Goal: Find specific page/section: Find specific page/section

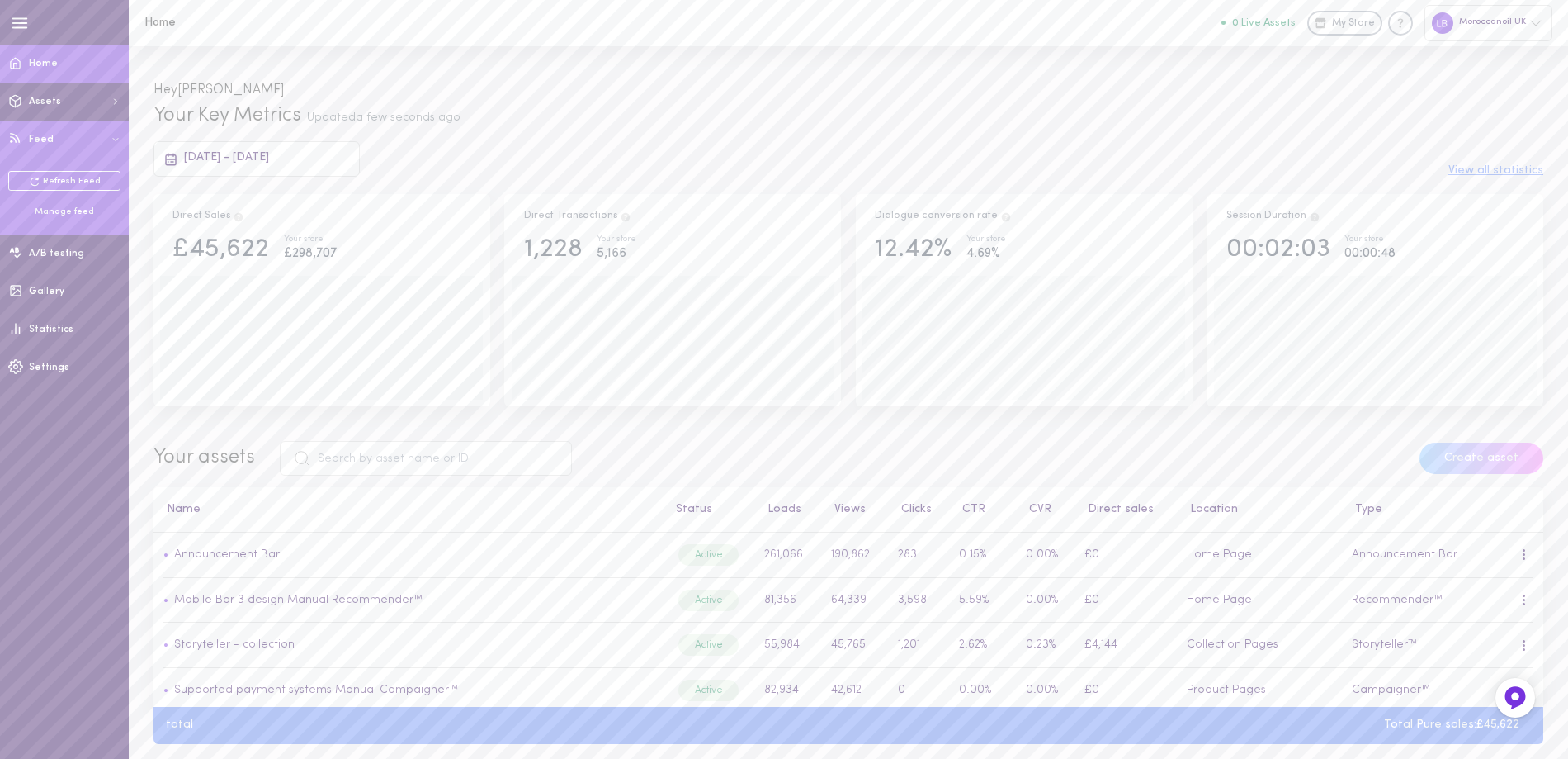
click at [70, 203] on ul "Refresh Feed Manage feed" at bounding box center [64, 194] width 112 height 47
click at [77, 209] on div "Manage feed" at bounding box center [64, 211] width 112 height 12
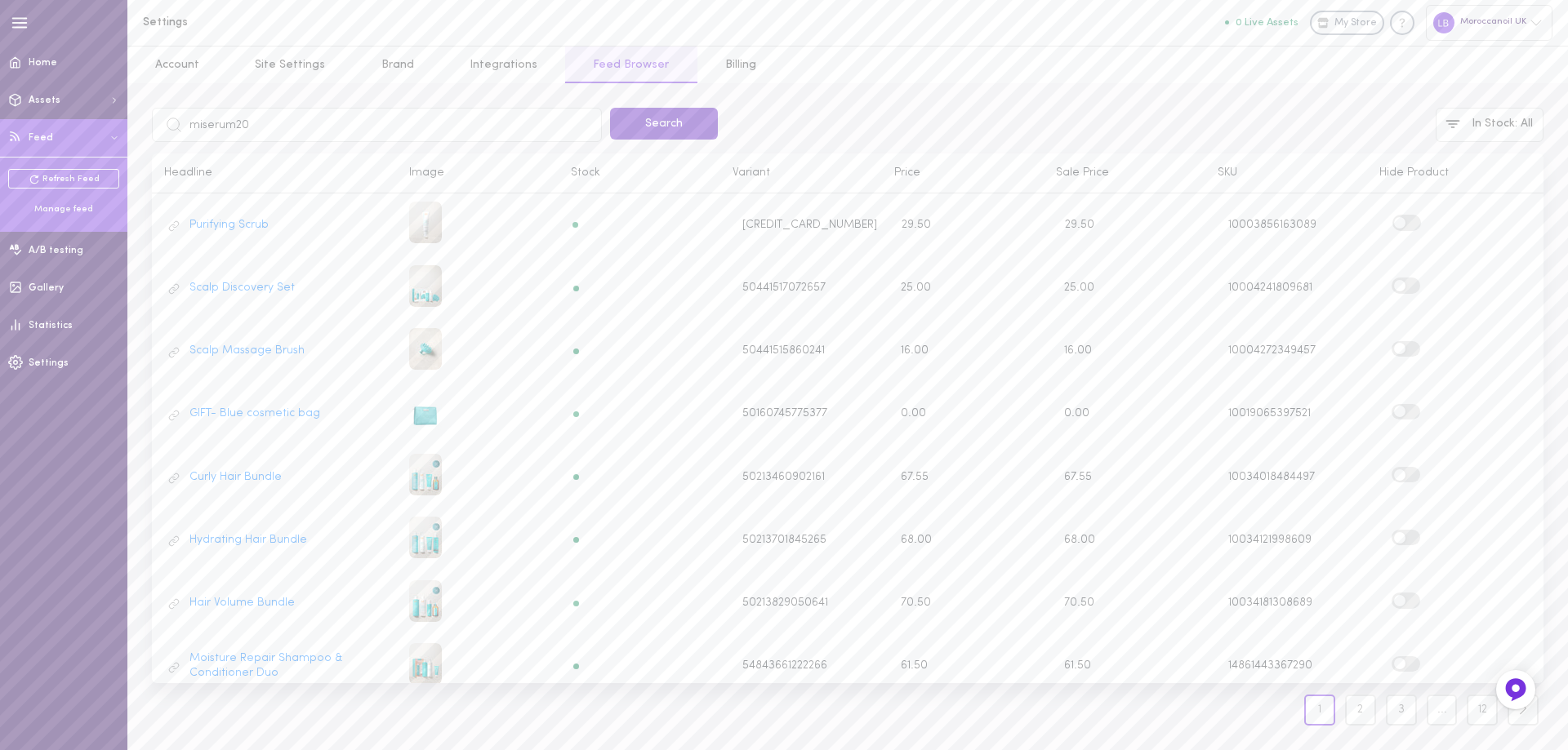
type input "miserum20"
click at [704, 124] on button "Search" at bounding box center [663, 123] width 107 height 32
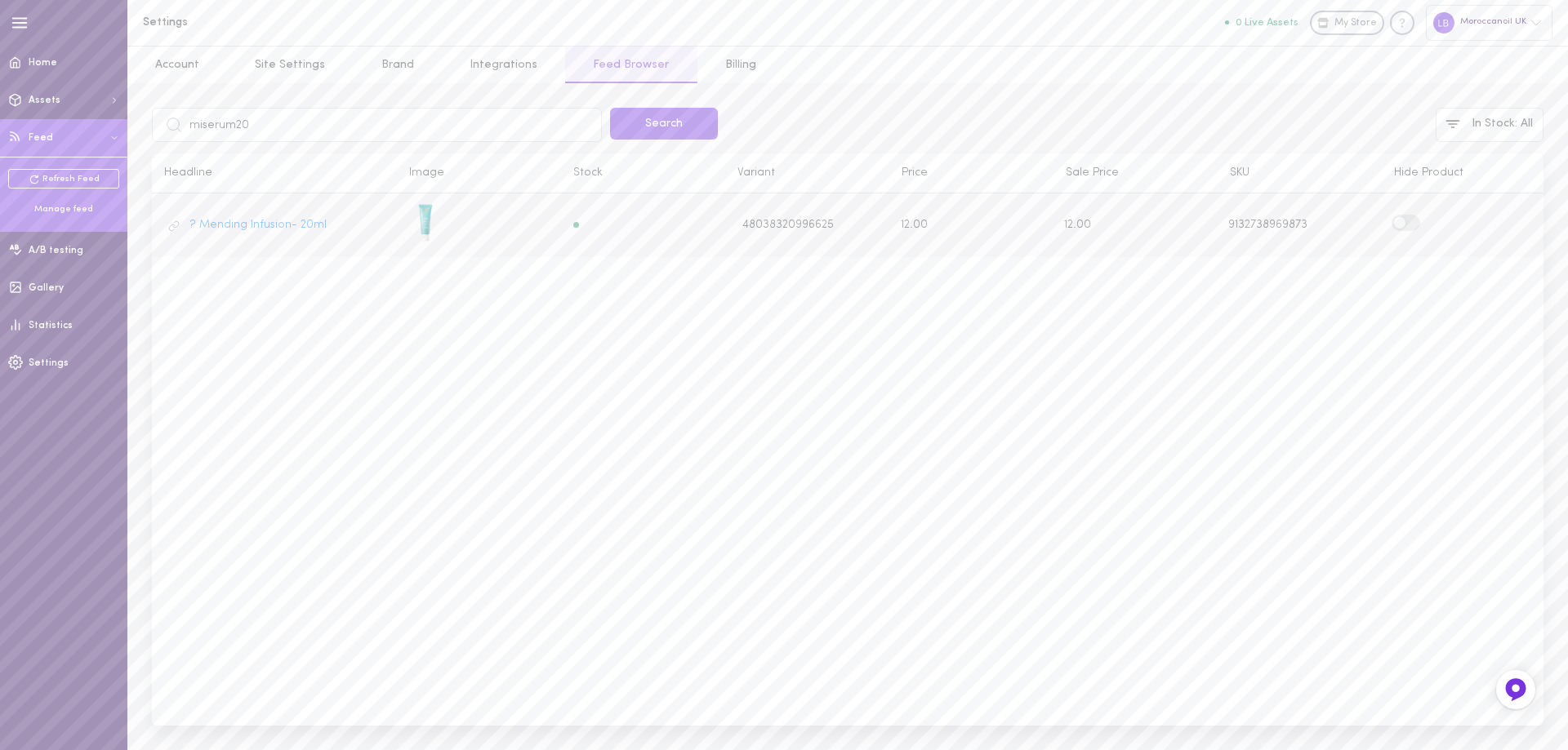
click at [1413, 223] on label at bounding box center [1406, 222] width 28 height 15
click at [0, 0] on input "checkbox" at bounding box center [0, 0] width 0 height 0
click at [227, 120] on input "miserum20" at bounding box center [377, 124] width 450 height 34
click at [227, 119] on input "miserum20" at bounding box center [377, 124] width 450 height 34
paste input "M110MKR1"
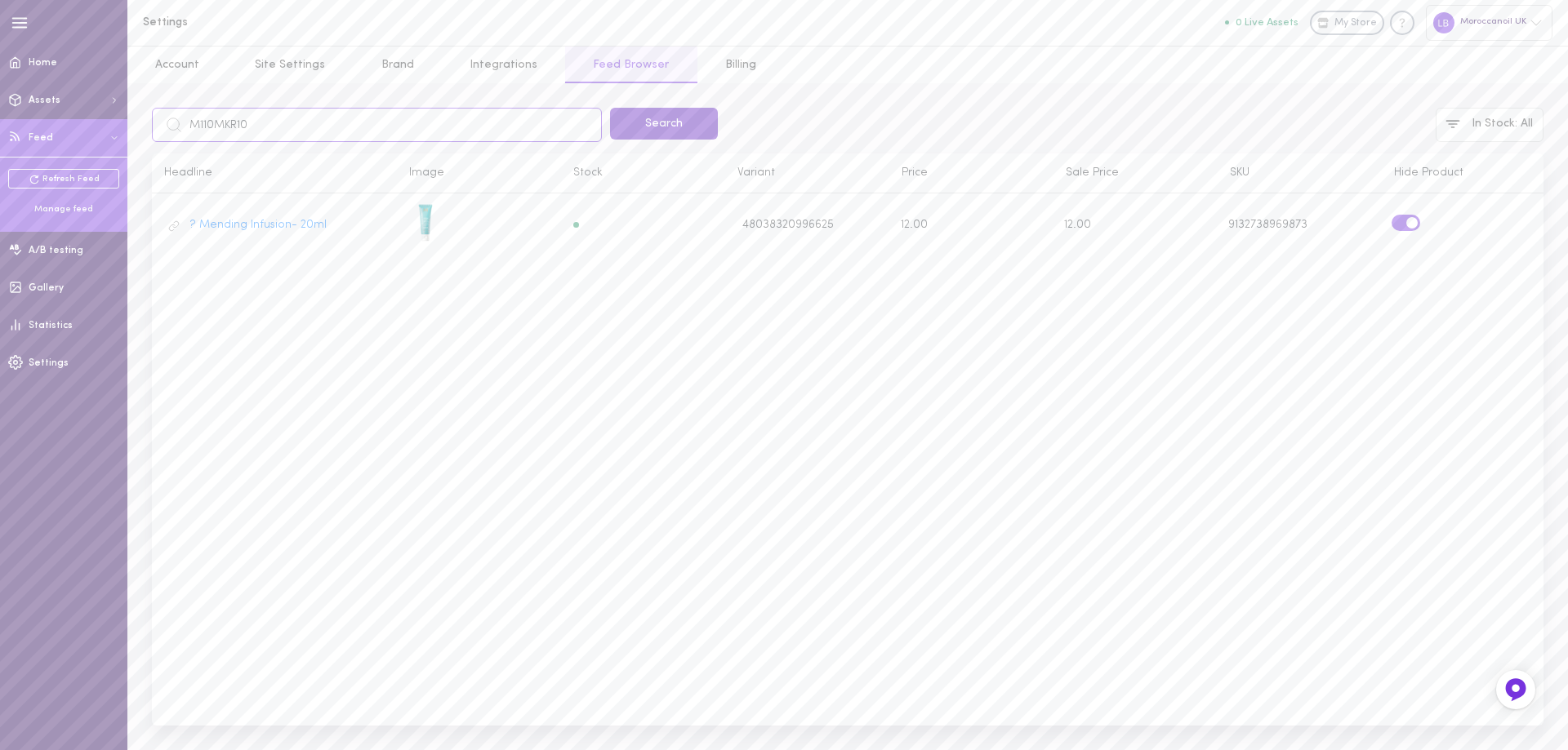
type input "M110MKR10"
click at [690, 113] on button "Search" at bounding box center [663, 123] width 107 height 32
drag, startPoint x: 1411, startPoint y: 236, endPoint x: 1410, endPoint y: 253, distance: 17.0
click at [1411, 237] on label at bounding box center [1406, 237] width 28 height 15
click at [0, 0] on input "checkbox" at bounding box center [0, 0] width 0 height 0
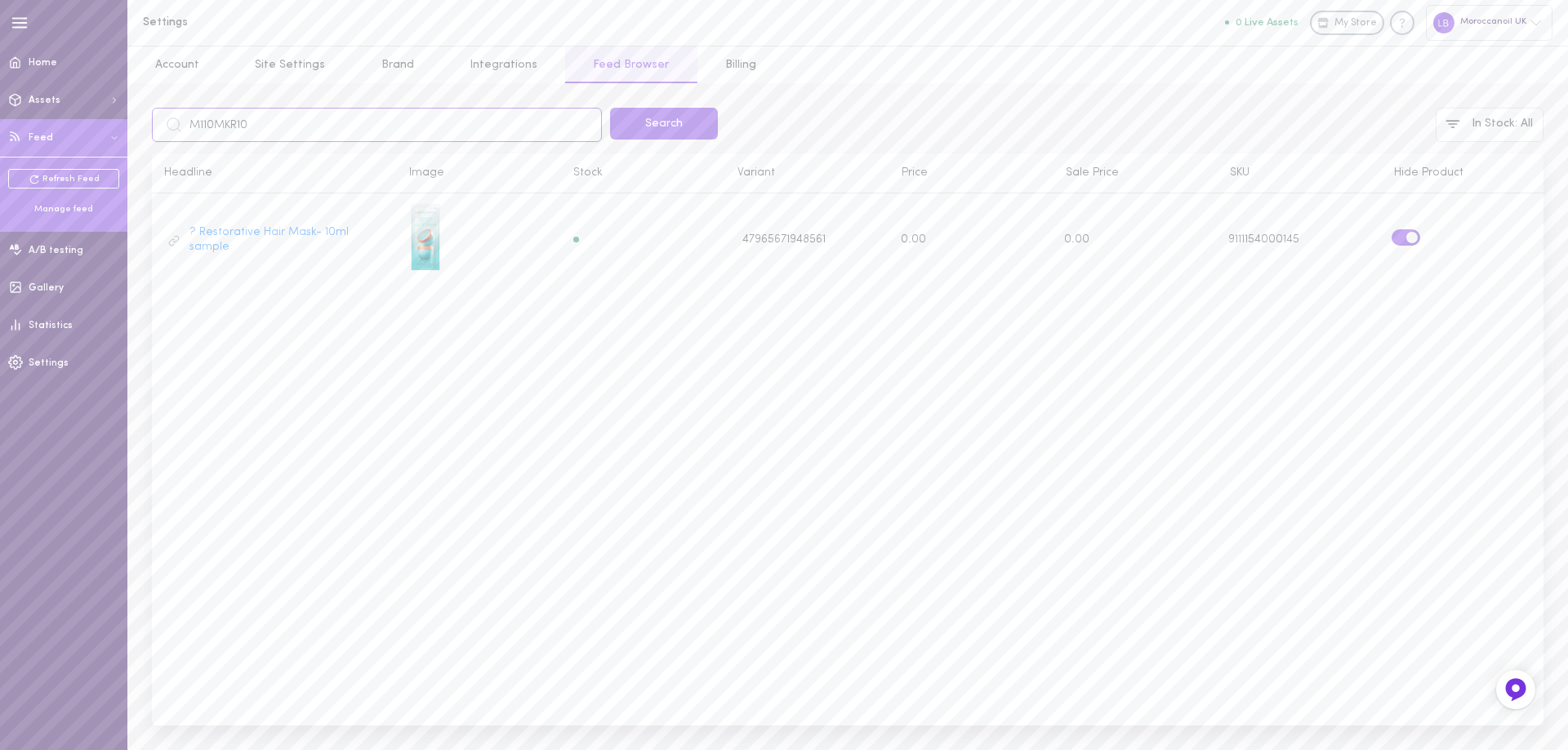
click at [227, 120] on input "M110MKR10" at bounding box center [377, 124] width 450 height 34
paste input "SHCOM"
type input "M110SHCOMR10"
click at [673, 120] on button "Search" at bounding box center [663, 123] width 107 height 32
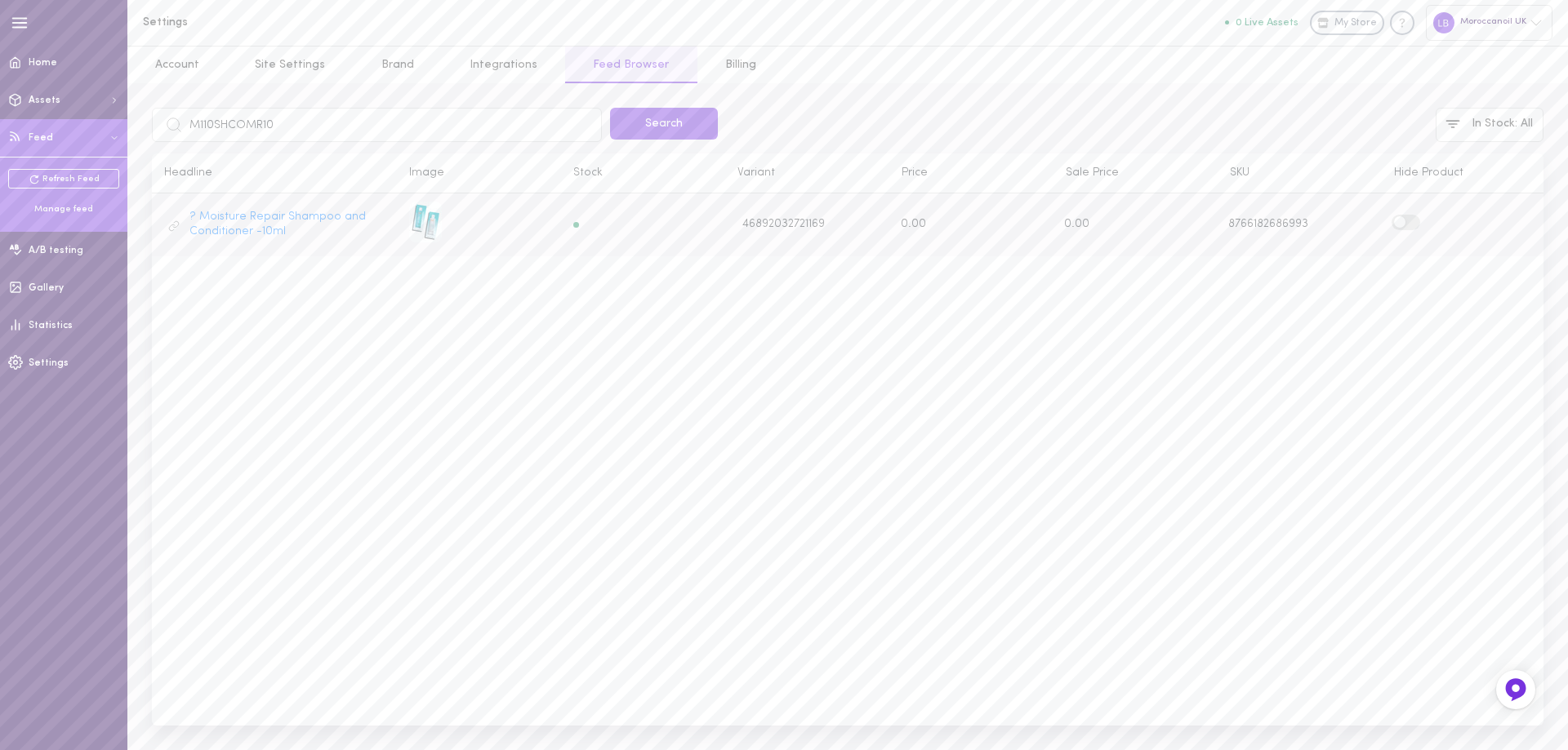
drag, startPoint x: 1406, startPoint y: 222, endPoint x: 1413, endPoint y: 247, distance: 26.0
click at [1407, 221] on label at bounding box center [1406, 222] width 28 height 15
click at [0, 0] on input "checkbox" at bounding box center [0, 0] width 0 height 0
drag, startPoint x: 287, startPoint y: 125, endPoint x: 192, endPoint y: 122, distance: 95.0
click at [192, 122] on input "M110SHCOMR10" at bounding box center [377, 124] width 450 height 34
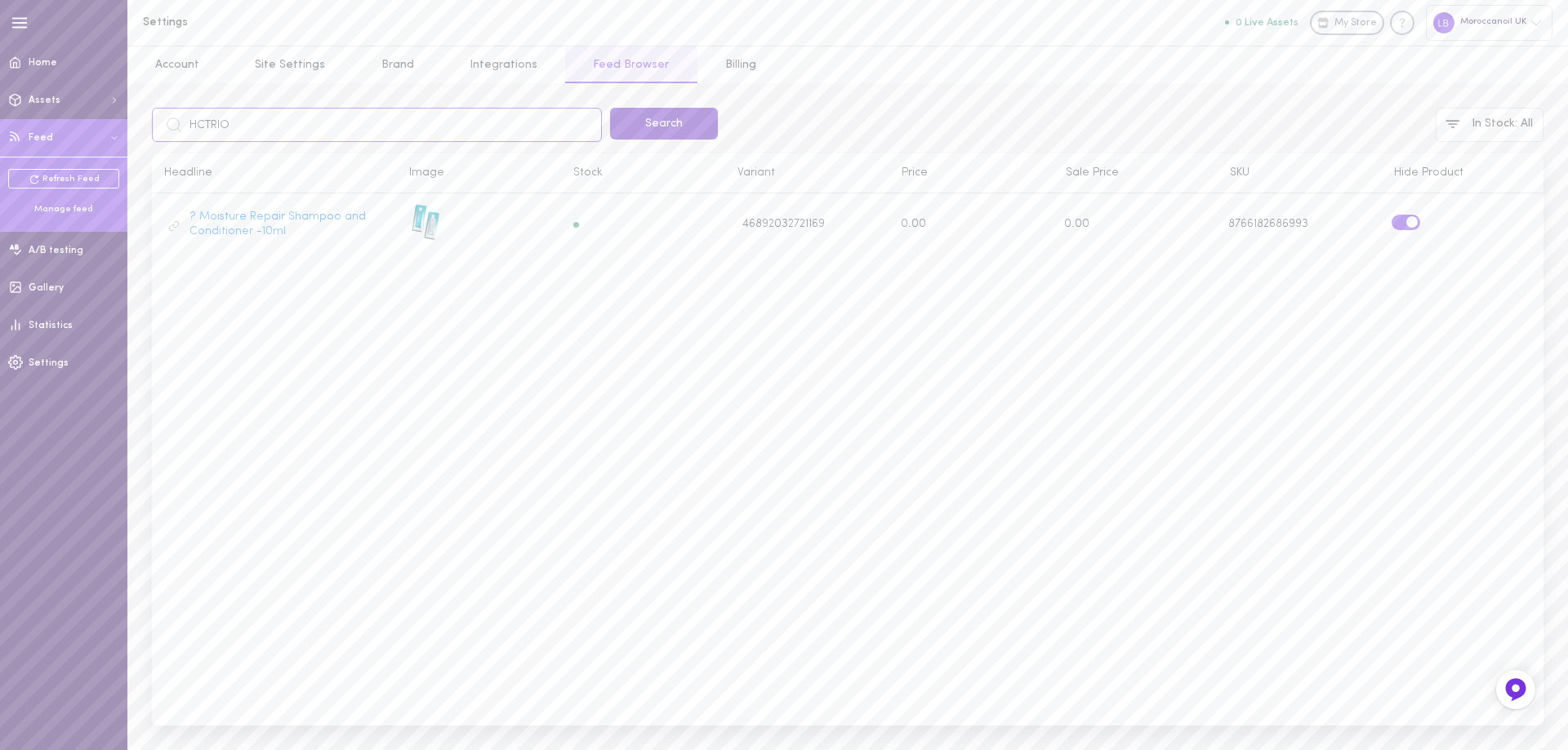
type input "HCTRIO"
click at [652, 122] on button "Search" at bounding box center [663, 123] width 107 height 32
click at [1408, 223] on label at bounding box center [1406, 222] width 28 height 15
click at [0, 0] on input "checkbox" at bounding box center [0, 0] width 0 height 0
click at [1370, 377] on div "? 3 Hand Creams kit 55086127415674 23.00 23.00 14970242892154" at bounding box center [847, 459] width 1391 height 532
